Goal: Find specific page/section: Find specific page/section

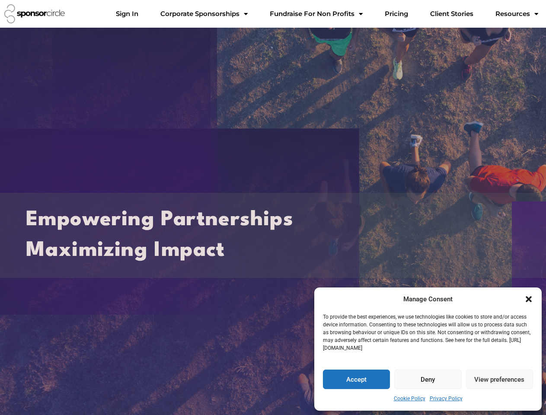
click at [273, 208] on h2 "Empowering Partnerships Maximizing Impact" at bounding box center [273, 236] width 494 height 62
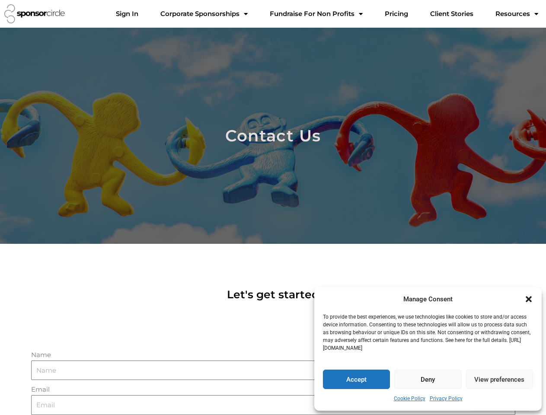
click at [273, 208] on div at bounding box center [273, 136] width 546 height 216
